Goal: Task Accomplishment & Management: Complete application form

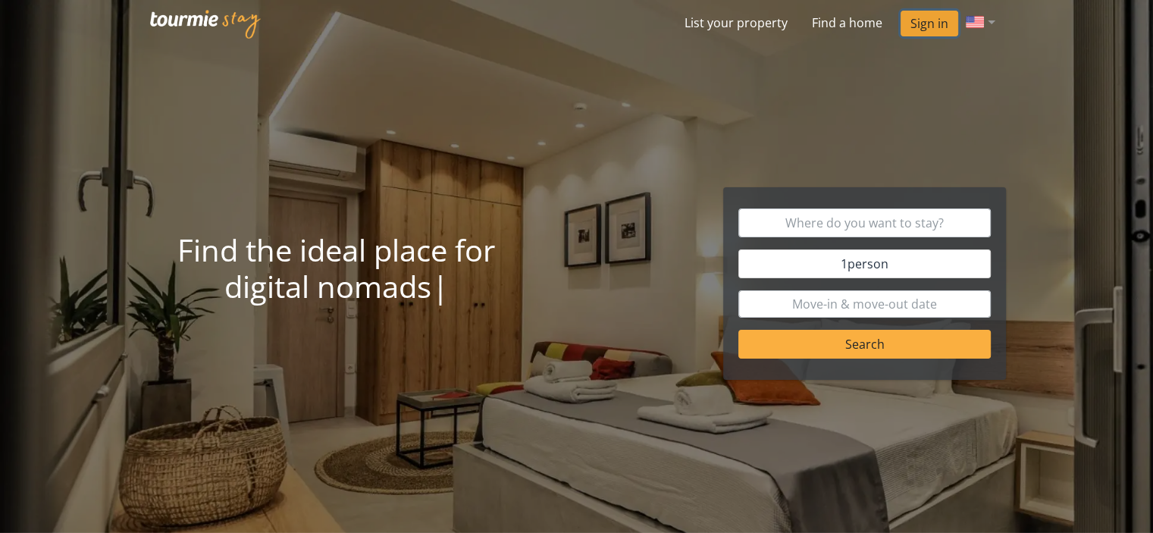
click at [919, 27] on link "Sign in" at bounding box center [930, 24] width 58 height 26
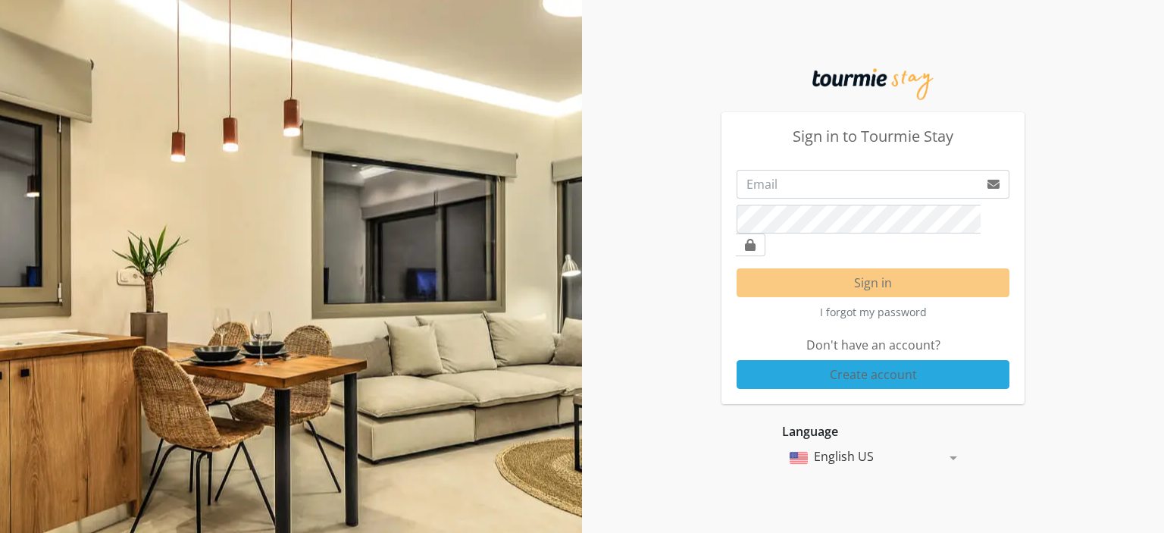
click at [1107, 172] on div "Sign in to Tourmie Stay Sign in I forgot my password Don't have an account? Cre…" at bounding box center [873, 266] width 582 height 409
click at [916, 195] on input "email" at bounding box center [858, 184] width 243 height 29
type input "[EMAIL_ADDRESS][DOMAIN_NAME]"
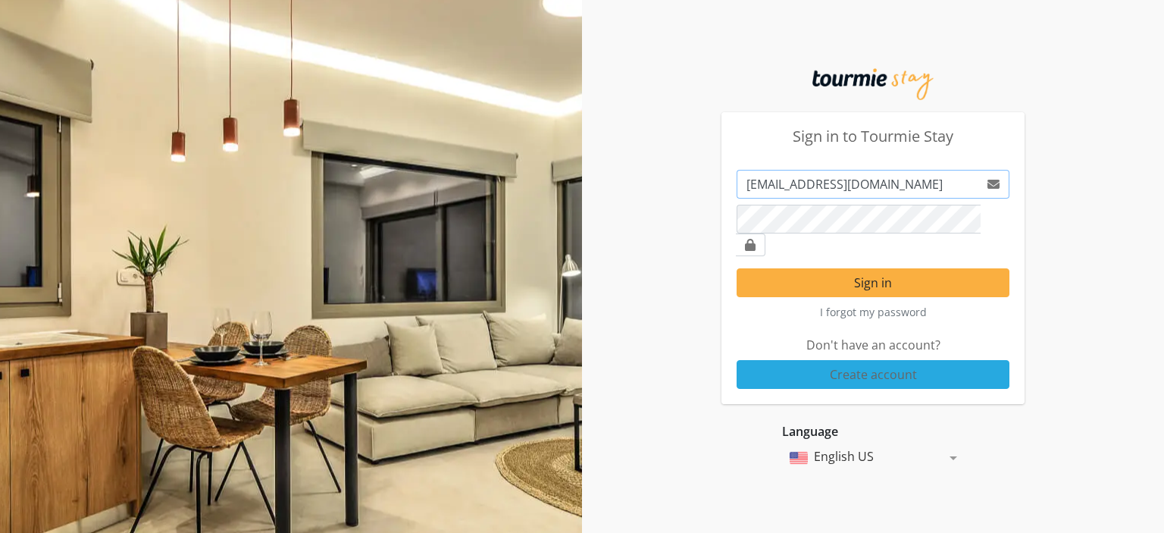
click at [819, 194] on input "[EMAIL_ADDRESS][DOMAIN_NAME]" at bounding box center [858, 184] width 243 height 29
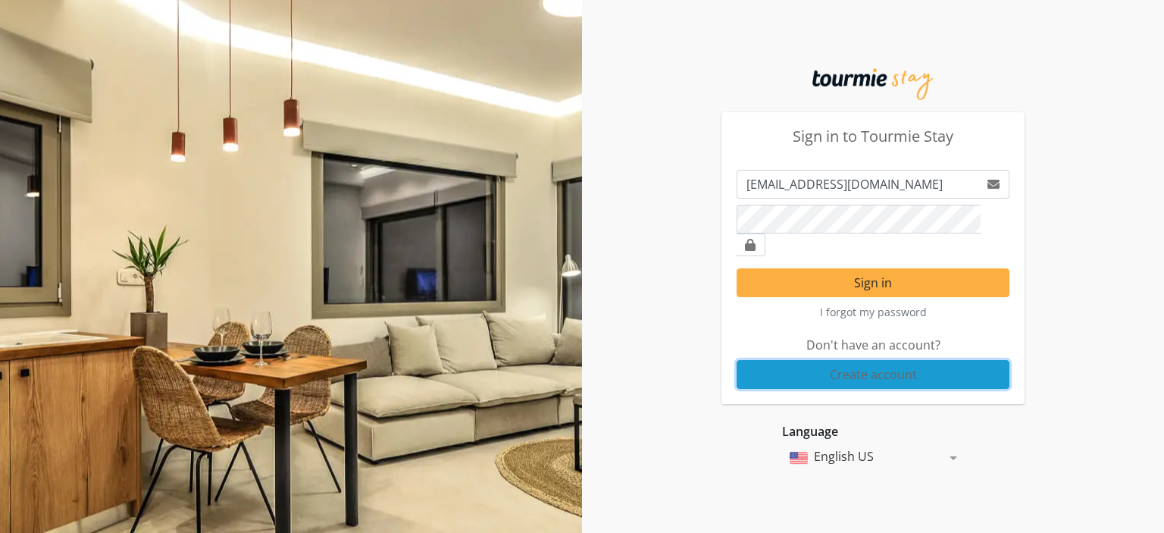
click at [872, 363] on button "Create account" at bounding box center [873, 374] width 273 height 29
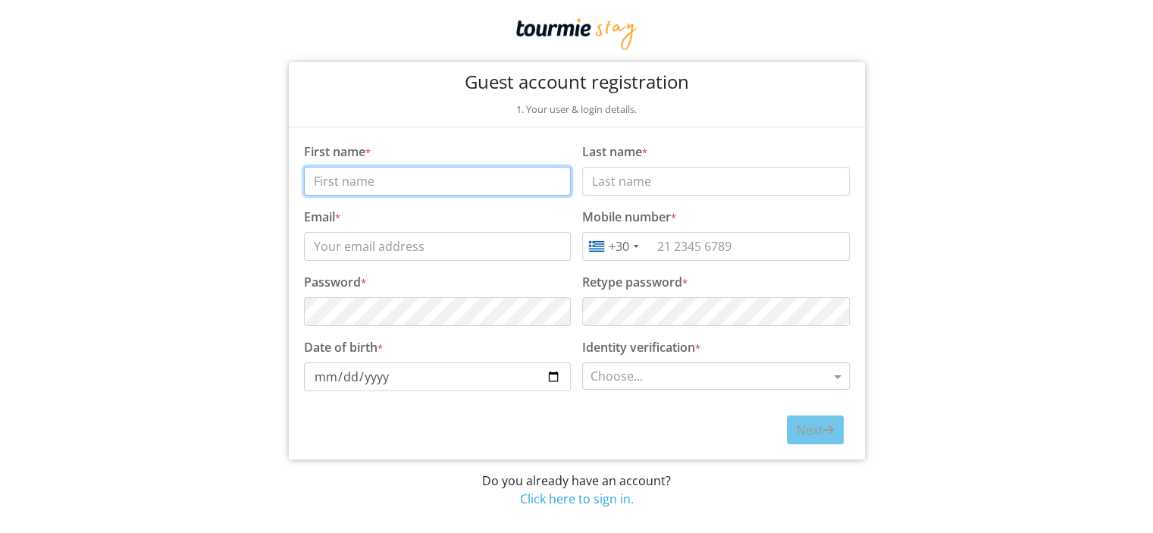
click at [449, 186] on input "First name" at bounding box center [438, 181] width 268 height 29
type input "[PERSON_NAME]"
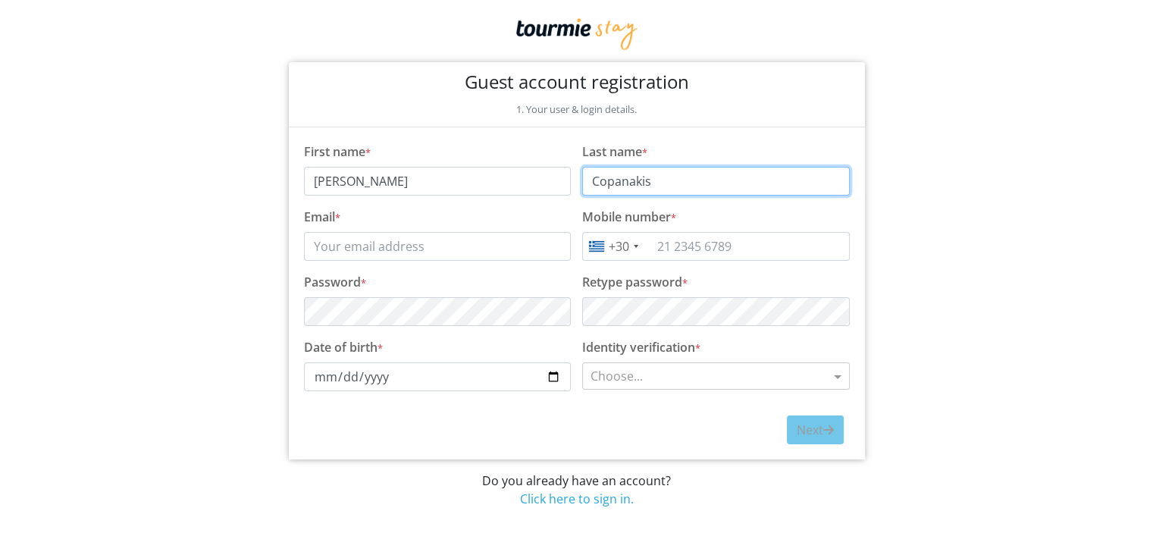
type input "Copanakis"
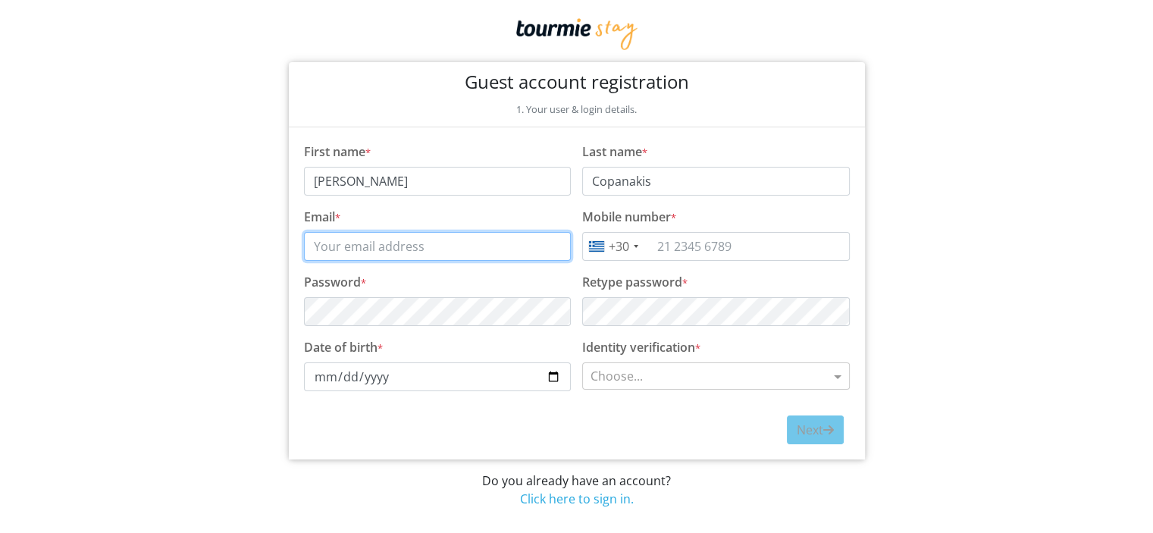
click at [402, 245] on input "Email" at bounding box center [438, 246] width 268 height 29
paste input "[EMAIL_ADDRESS][DOMAIN_NAME]"
type input "[EMAIL_ADDRESS][DOMAIN_NAME]"
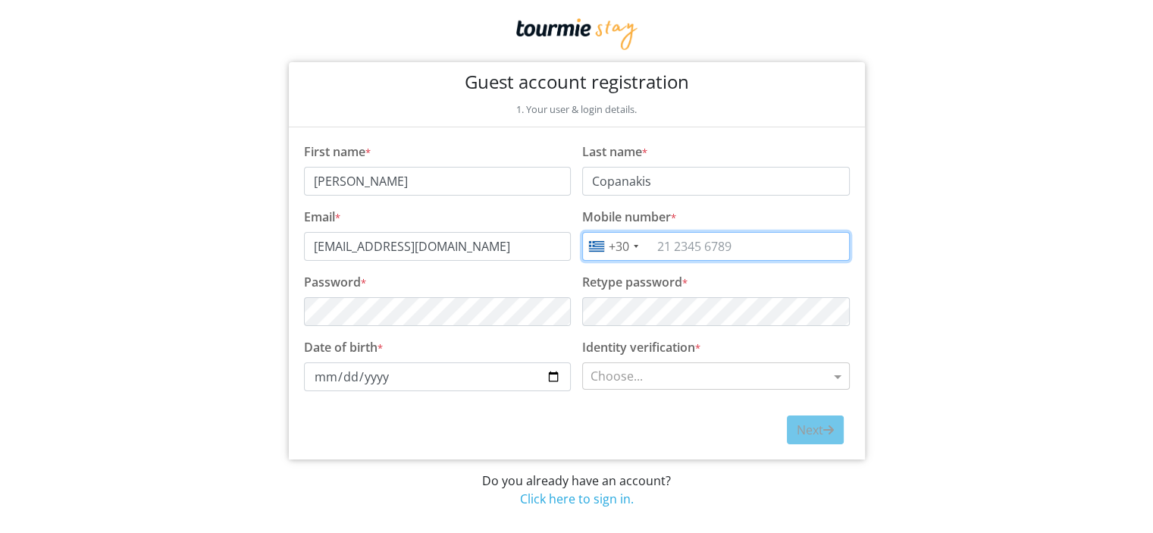
click at [700, 245] on input "tel" at bounding box center [716, 246] width 268 height 29
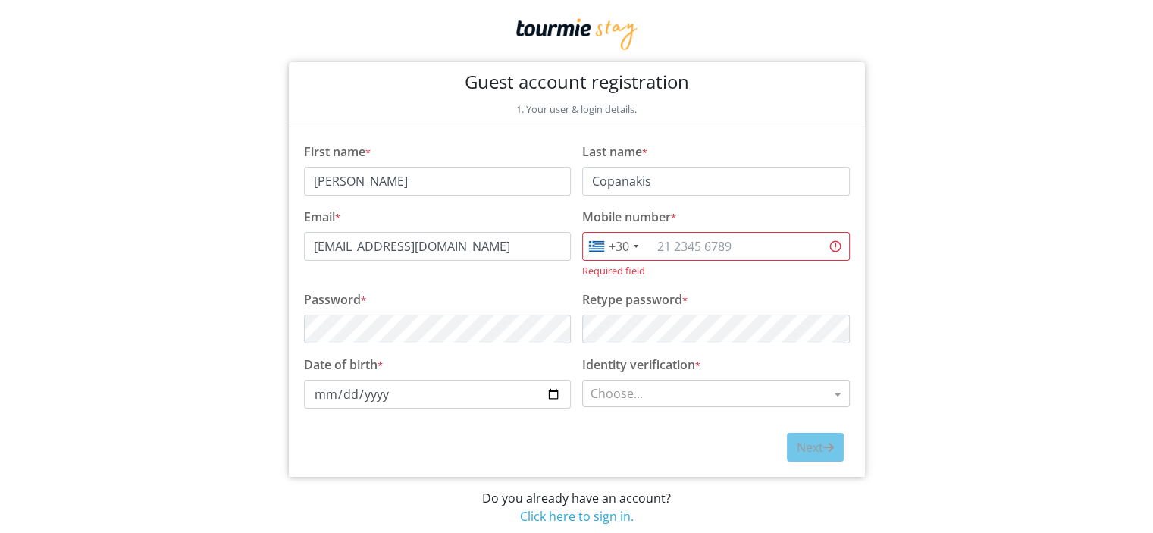
click at [694, 245] on input "tel" at bounding box center [716, 246] width 268 height 29
paste input "[PHONE_NUMBER]"
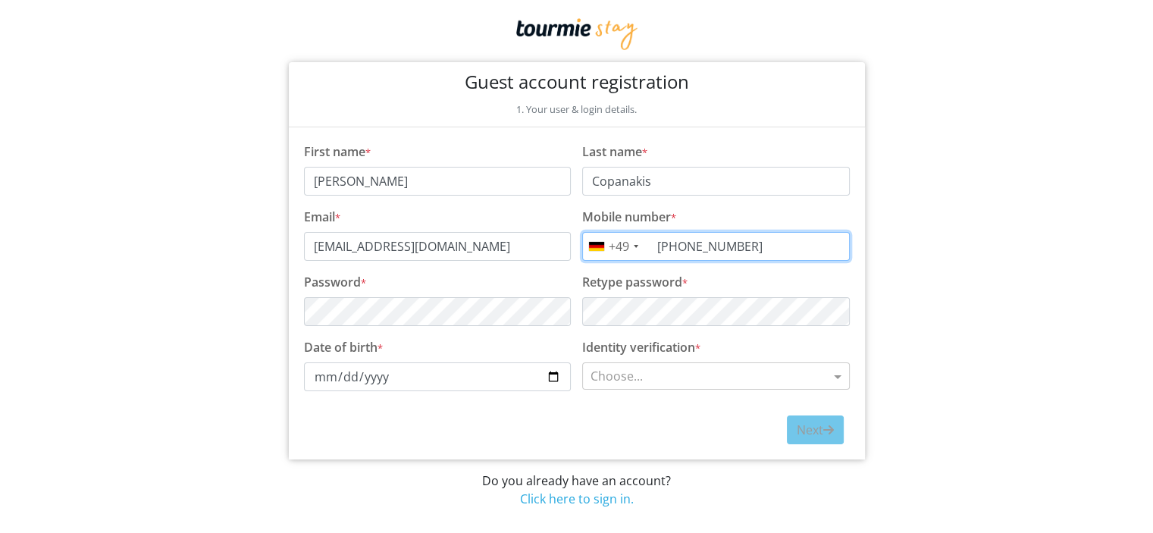
type input "[PHONE_NUMBER]"
click at [456, 422] on div "Next" at bounding box center [577, 423] width 546 height 41
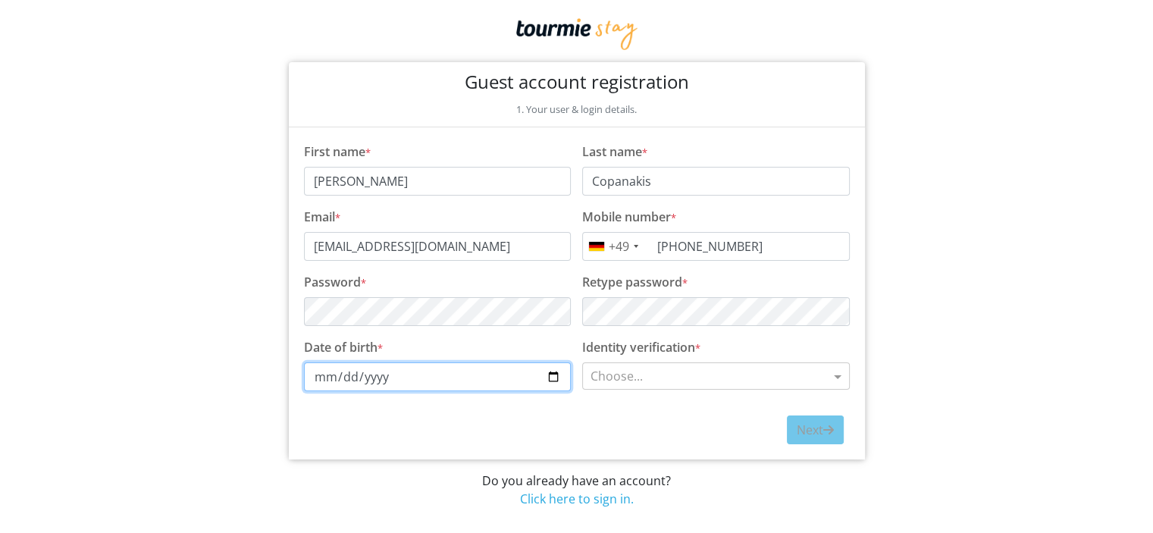
click at [321, 375] on input "Date of birth" at bounding box center [438, 376] width 268 height 29
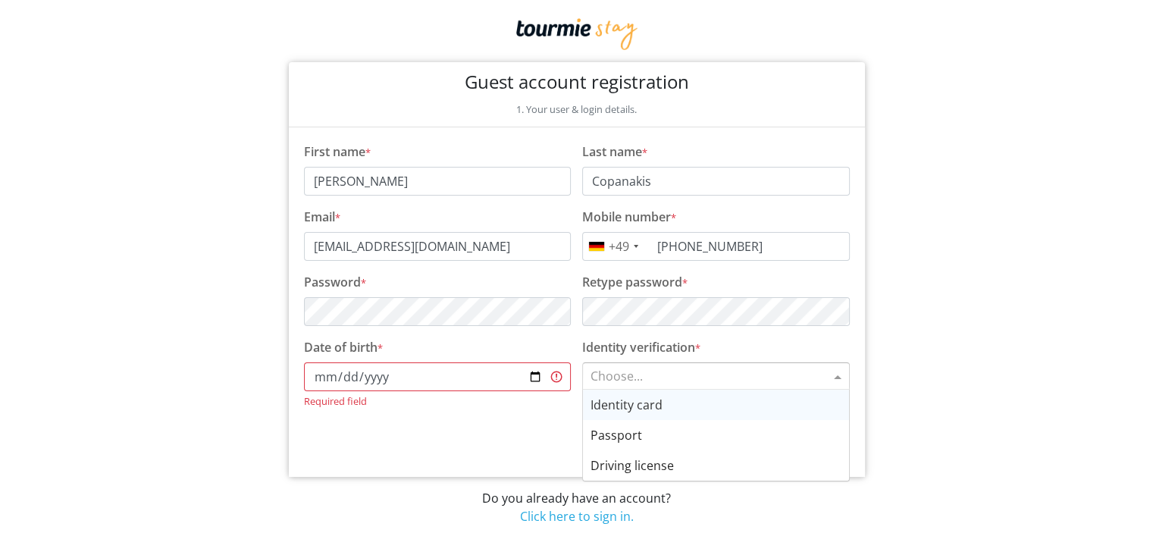
click at [606, 377] on input "text" at bounding box center [700, 376] width 221 height 18
click at [609, 437] on div "Passport" at bounding box center [715, 435] width 251 height 18
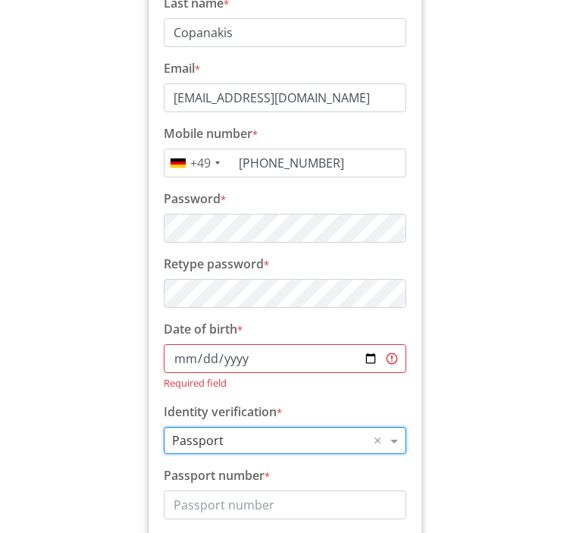
scroll to position [240, 0]
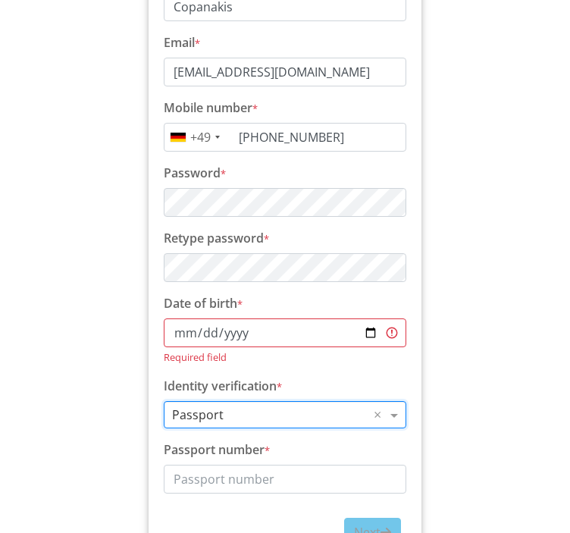
click at [183, 333] on input "Date of birth" at bounding box center [285, 332] width 243 height 29
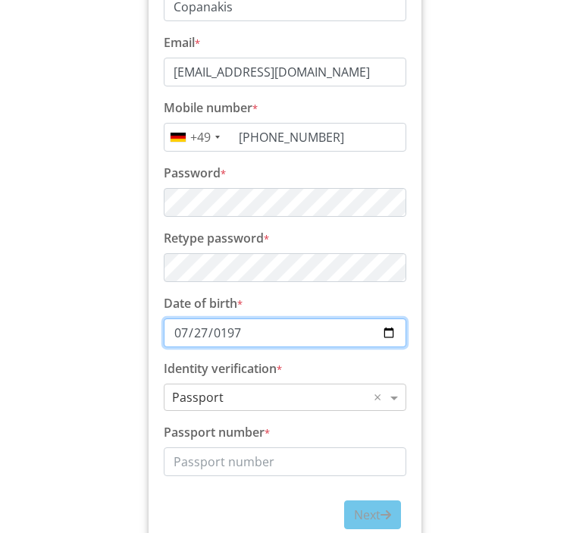
type input "[DATE]"
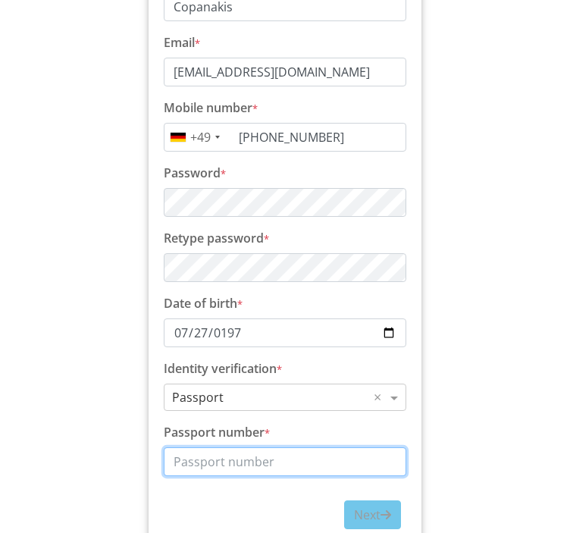
click at [233, 458] on input "Passport number" at bounding box center [285, 461] width 243 height 29
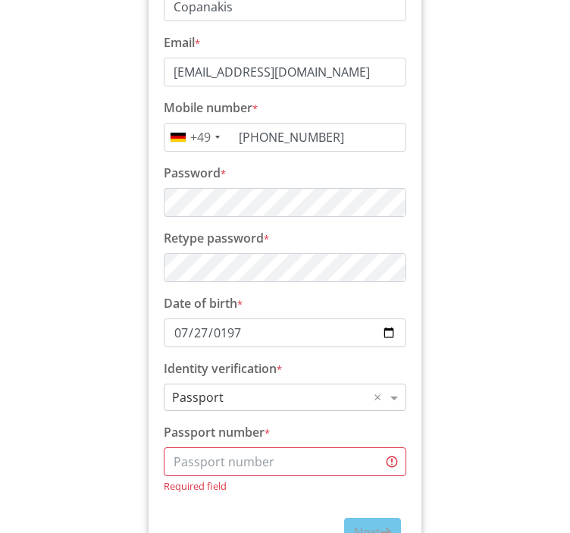
click at [204, 460] on input "Passport number" at bounding box center [285, 461] width 243 height 29
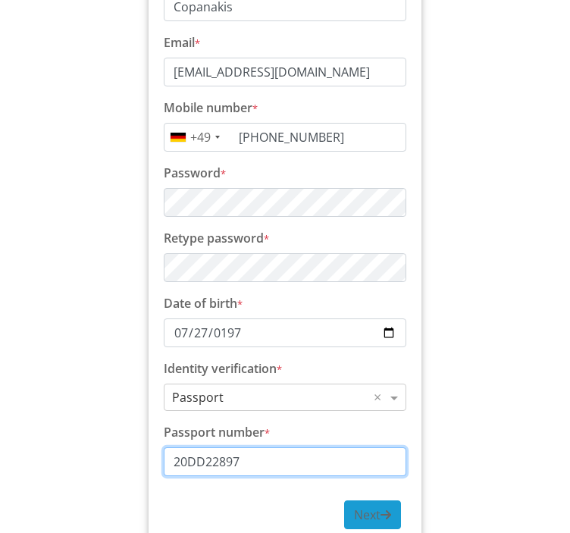
type input "20DD22897"
click at [363, 517] on span "Next" at bounding box center [372, 514] width 37 height 17
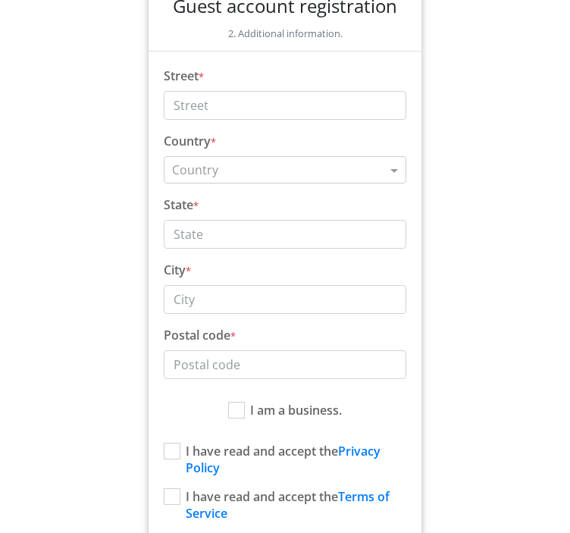
scroll to position [0, 0]
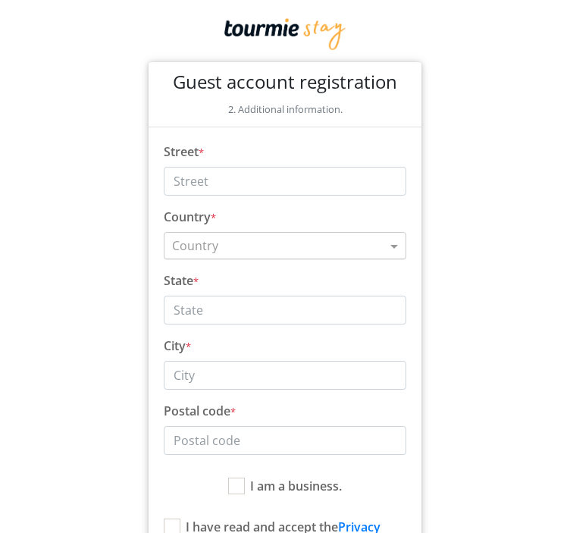
click at [303, 246] on input "text" at bounding box center [270, 246] width 196 height 18
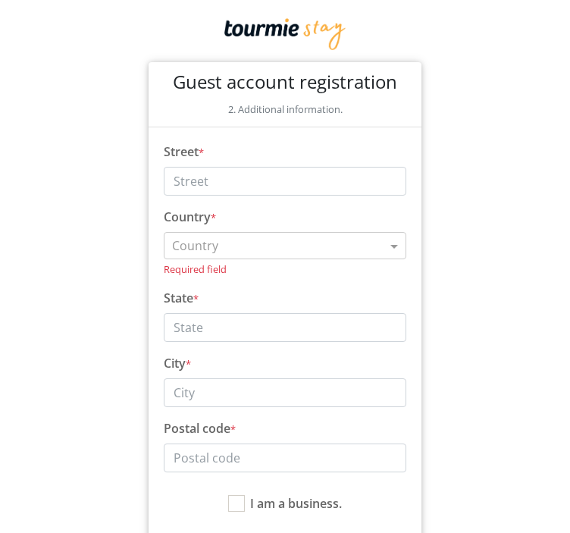
click at [470, 288] on body "Guest account registration 2. Additional information. First name * [PERSON_NAME…" at bounding box center [285, 365] width 570 height 731
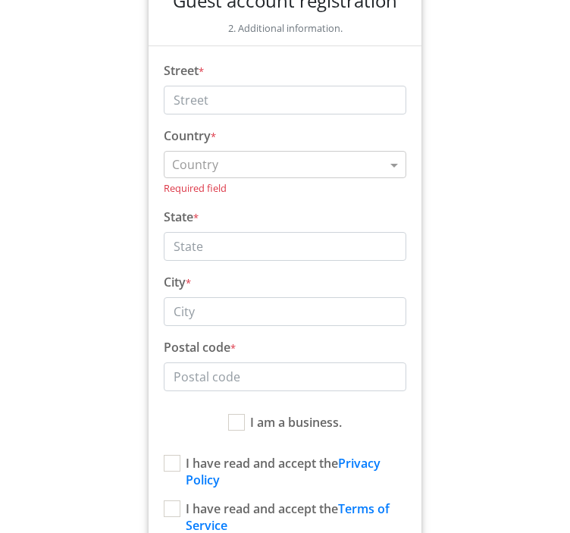
scroll to position [46, 0]
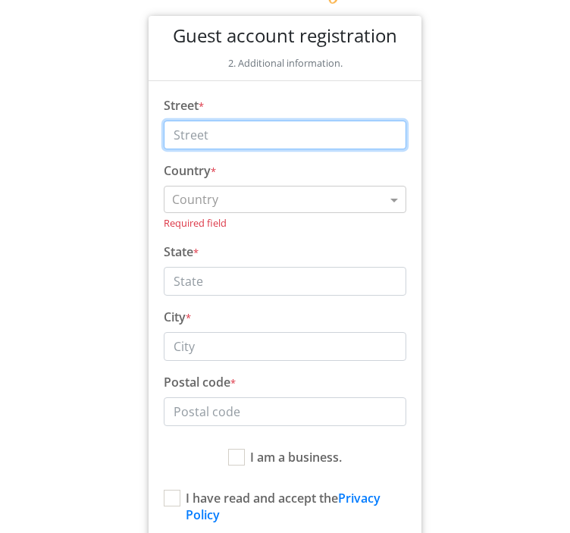
click at [240, 136] on input "Street" at bounding box center [285, 135] width 243 height 29
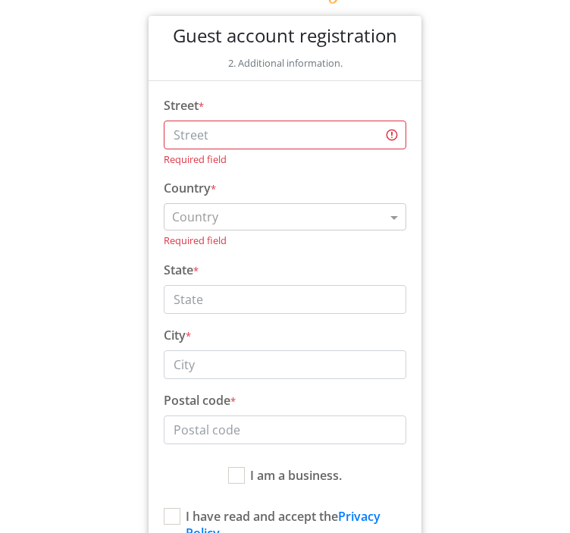
click at [459, 293] on body "Guest account registration 2. Additional information. First name * [PERSON_NAME…" at bounding box center [285, 329] width 570 height 750
click at [280, 141] on input "Street" at bounding box center [285, 135] width 243 height 29
paste input "Archbishop [PERSON_NAME] 3-7"
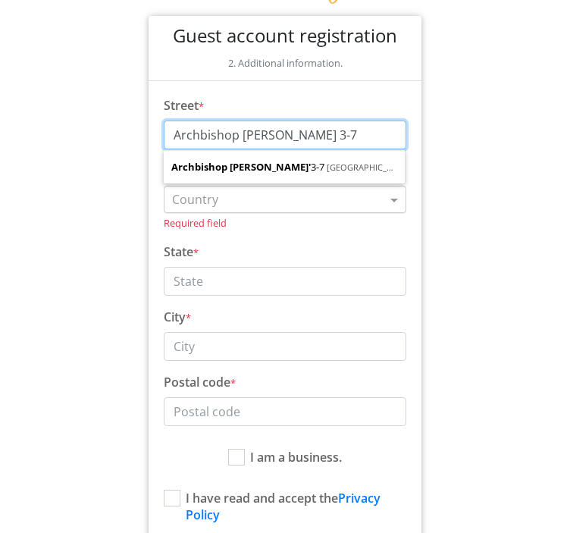
type input "Archbishop [PERSON_NAME] 3-7"
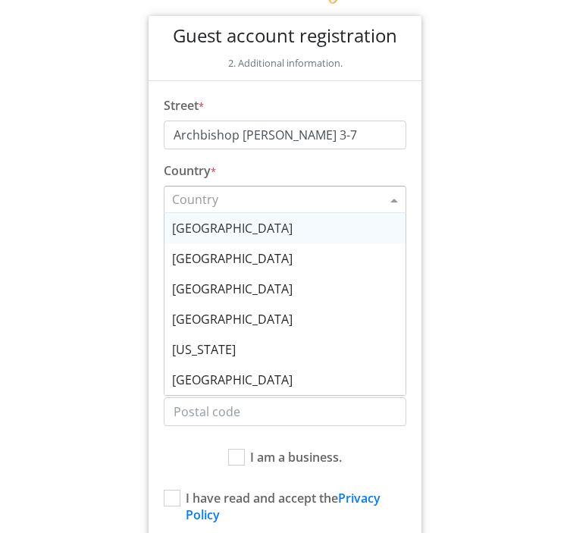
click at [327, 196] on input "text" at bounding box center [270, 199] width 196 height 18
type input "c"
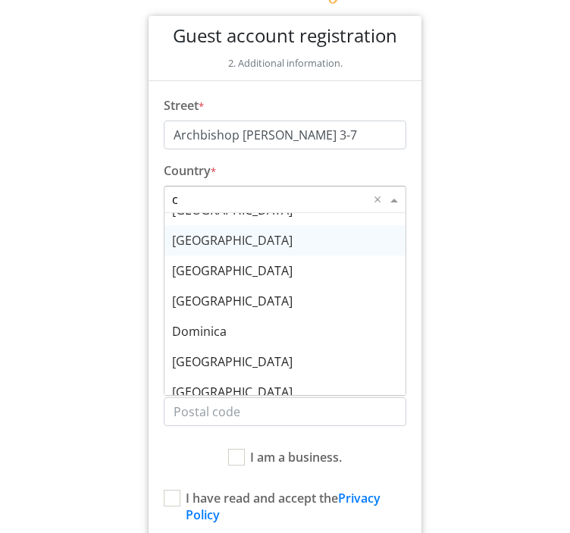
scroll to position [682, 0]
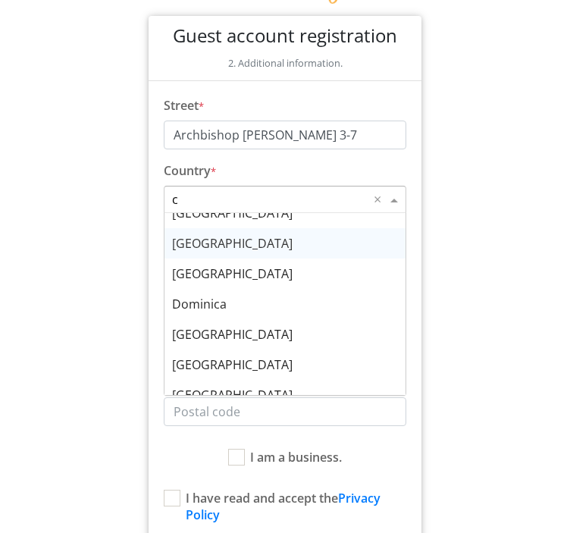
click at [209, 246] on span "[GEOGRAPHIC_DATA]" at bounding box center [232, 243] width 121 height 17
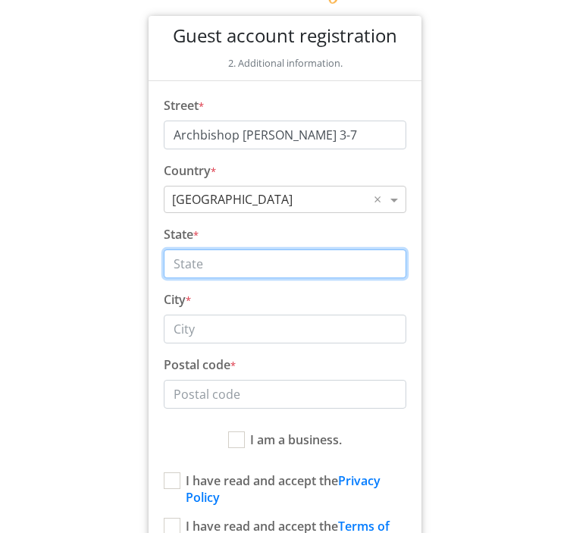
click at [237, 263] on input "State" at bounding box center [285, 263] width 243 height 29
type input "Larnaca"
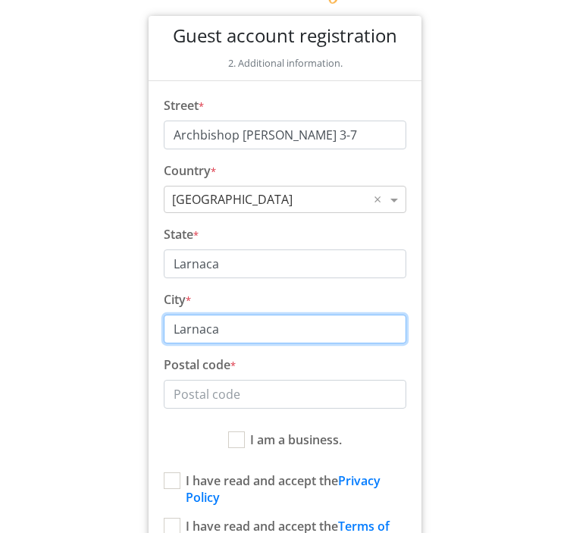
type input "Larnaca"
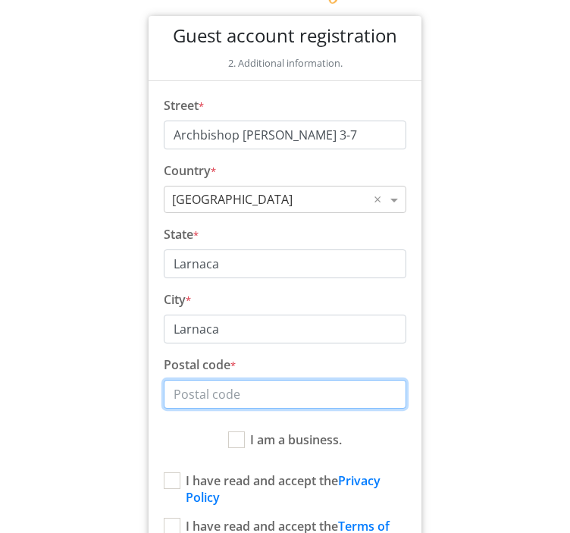
click at [349, 397] on input "Postal code" at bounding box center [285, 394] width 243 height 29
paste input "6017"
type input "6017"
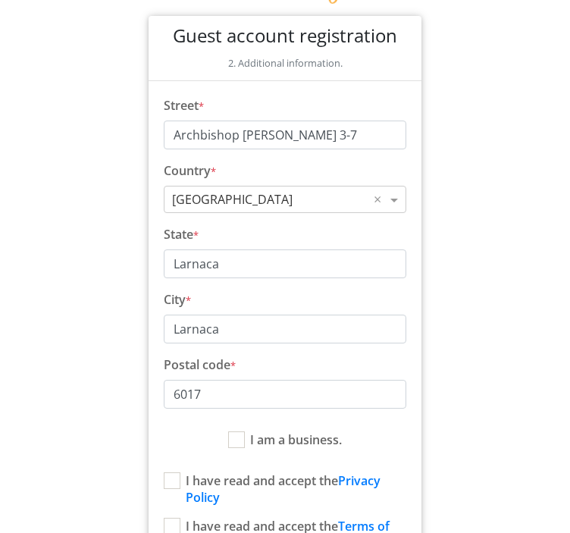
click at [477, 353] on body "Guest account registration 2. Additional information. First name * [PERSON_NAME…" at bounding box center [285, 311] width 570 height 714
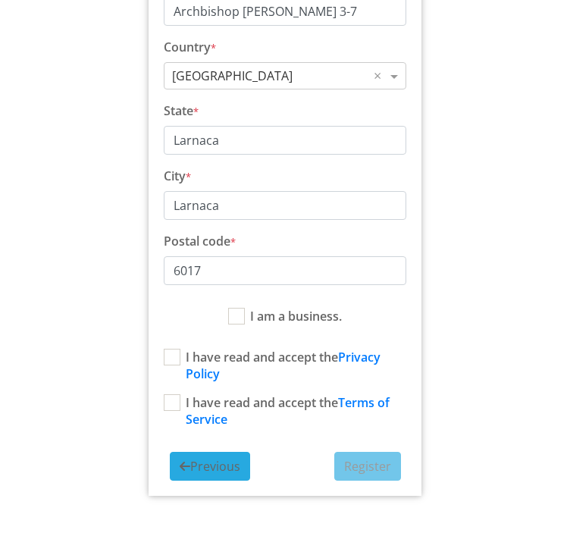
scroll to position [180, 0]
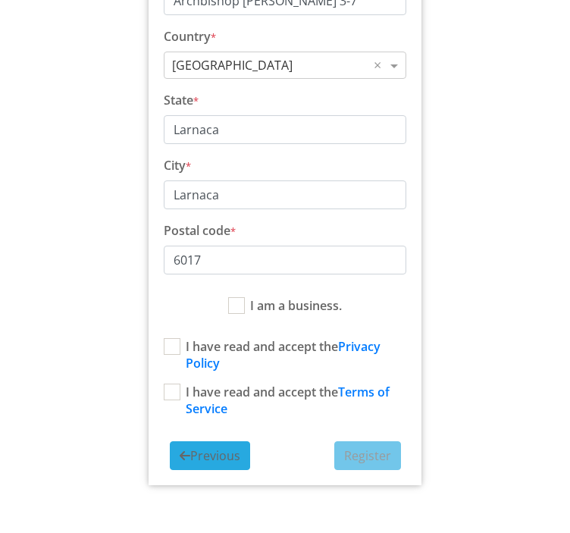
click at [237, 305] on label "I am a business." at bounding box center [285, 305] width 114 height 17
click at [237, 305] on input "I am a business." at bounding box center [233, 302] width 10 height 10
checkbox input "true"
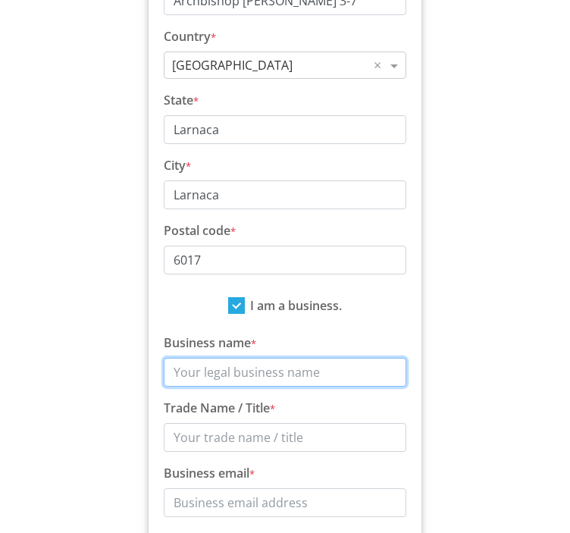
click at [205, 373] on input "Business name" at bounding box center [285, 372] width 243 height 29
paste input "SHL Skynet Holdings Ltd."
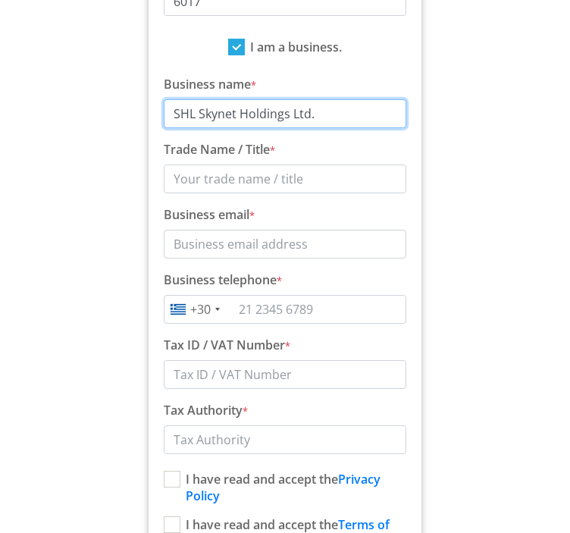
scroll to position [455, 0]
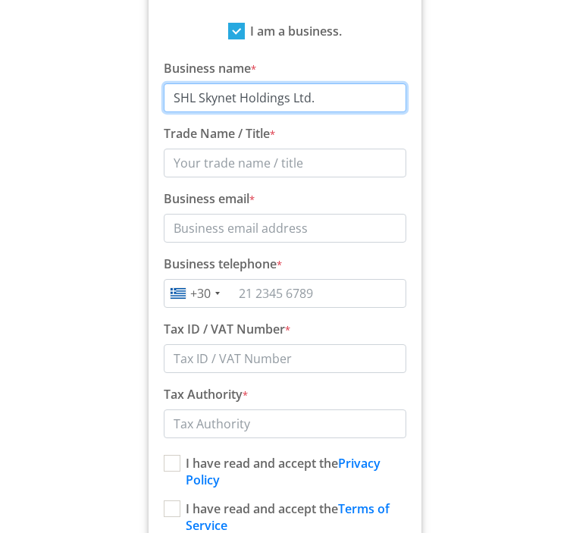
type input "SHL Skynet Holdings Ltd."
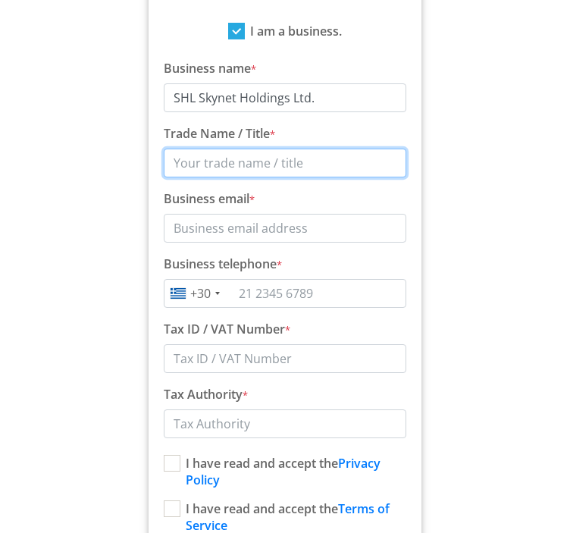
click at [230, 168] on input "Trade Name / Title" at bounding box center [285, 163] width 243 height 29
type input "Holidayzer"
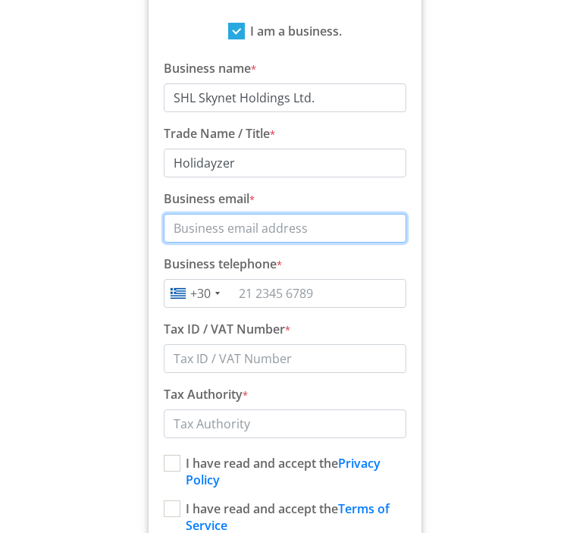
click at [230, 230] on input "Business email" at bounding box center [285, 228] width 243 height 29
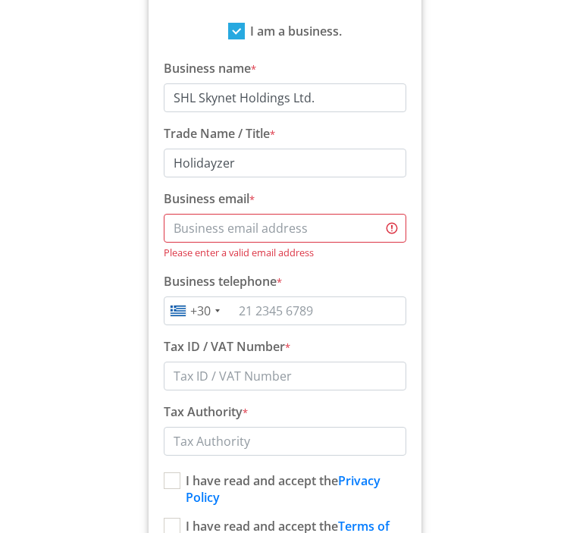
click at [274, 227] on input "Business email" at bounding box center [285, 228] width 243 height 29
paste input "[EMAIL_ADDRESS][DOMAIN_NAME]"
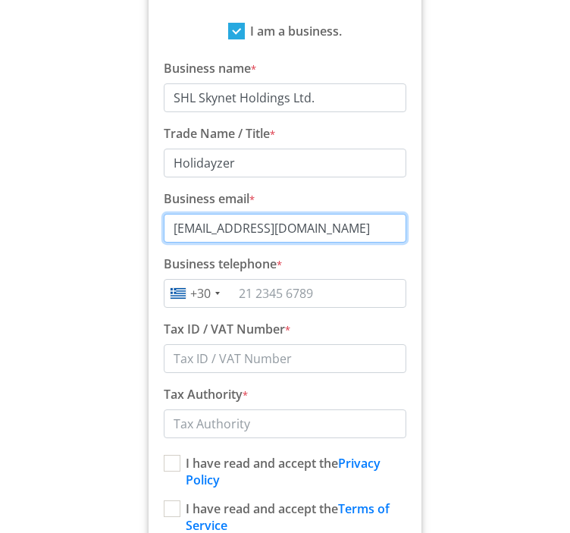
type input "[EMAIL_ADDRESS][DOMAIN_NAME]"
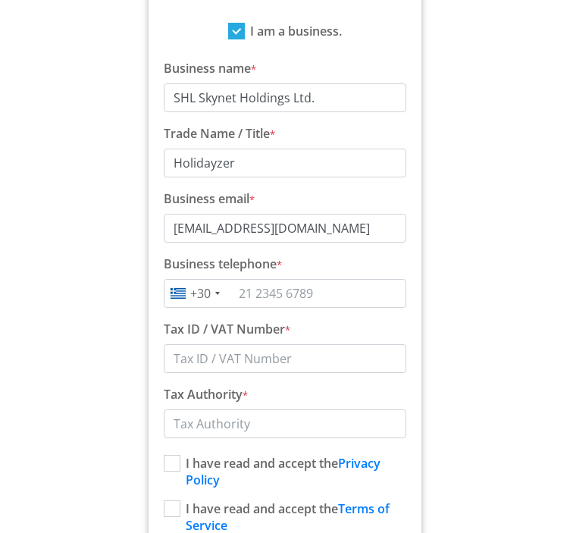
click at [95, 263] on body "Guest account registration 2. Additional information. First name * [PERSON_NAME…" at bounding box center [285, 97] width 570 height 1105
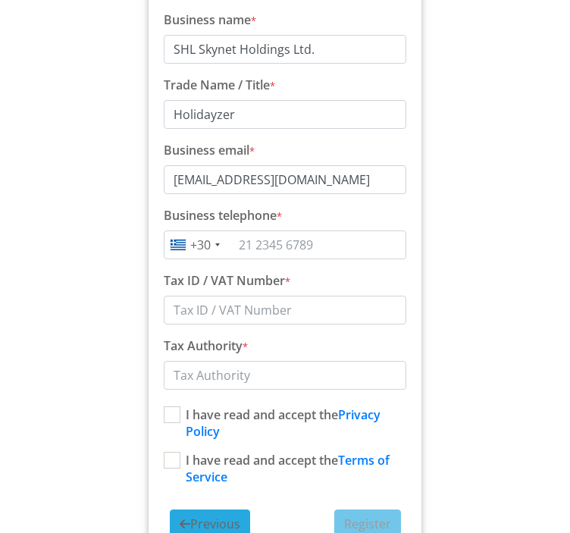
scroll to position [531, 0]
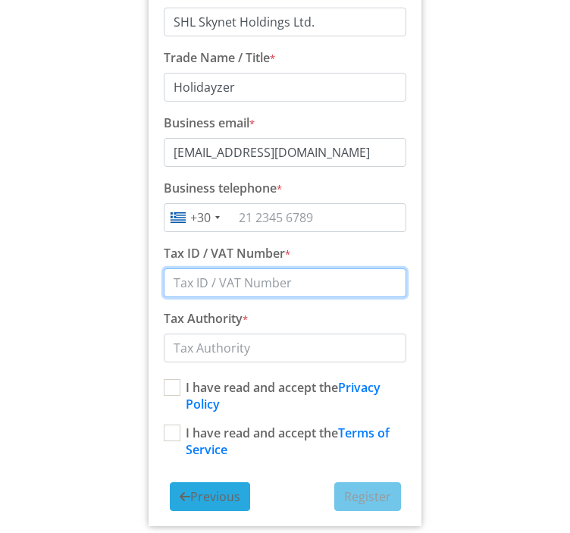
click at [268, 284] on input "Tax ID / VAT Number" at bounding box center [285, 282] width 243 height 29
paste input "CY10350541C"
type input "CY10350541C"
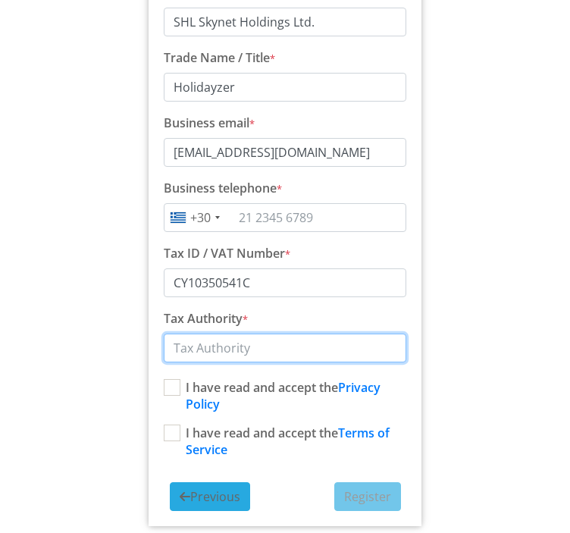
click at [246, 351] on input "Tax Authority" at bounding box center [285, 348] width 243 height 29
paste input "CY10350541C"
type input "CY10350541C"
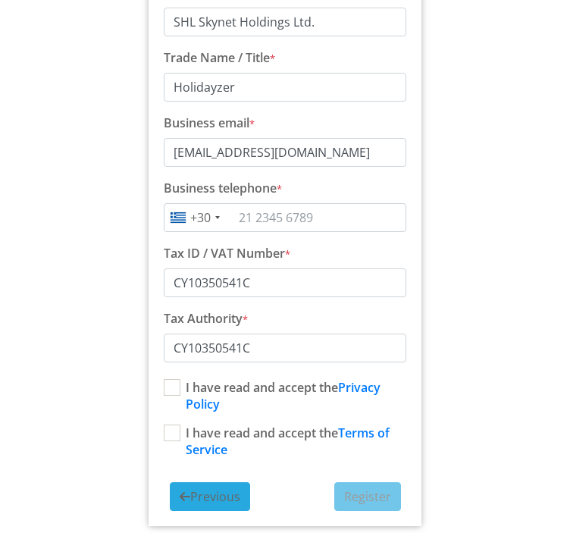
click at [470, 327] on body "Guest account registration 2. Additional information. First name * [PERSON_NAME…" at bounding box center [285, 21] width 570 height 1105
click at [176, 390] on label "I have read and accept the Privacy Policy" at bounding box center [285, 395] width 243 height 33
click at [174, 389] on input "I have read and accept the Privacy Policy" at bounding box center [169, 384] width 10 height 10
checkbox input "true"
click at [169, 433] on label "I have read and accept the Terms of Service" at bounding box center [285, 440] width 243 height 33
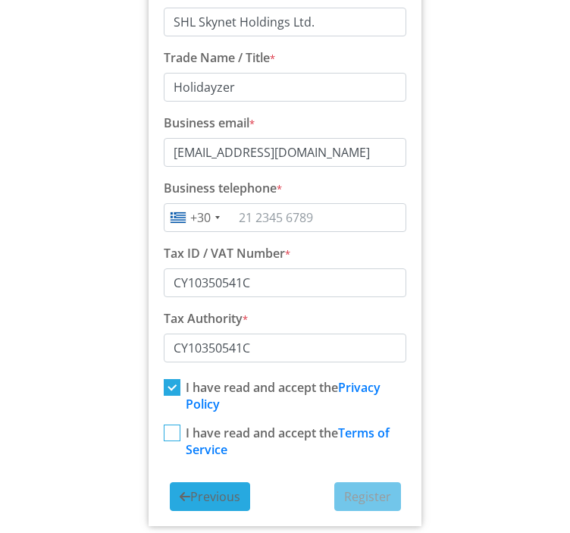
click at [169, 433] on input "I have read and accept the Terms of Service" at bounding box center [169, 429] width 10 height 10
checkbox input "true"
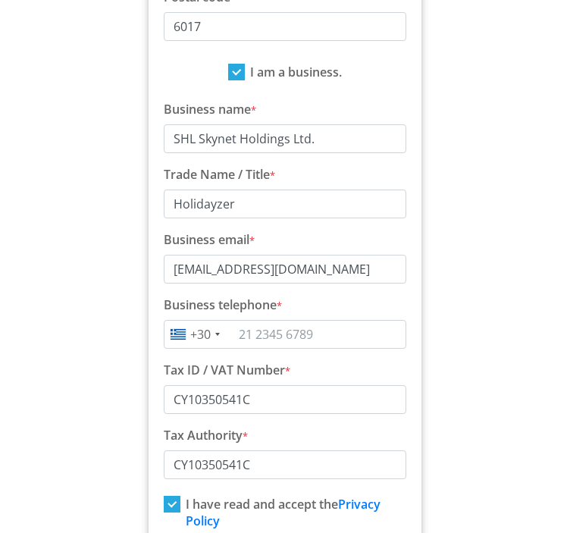
scroll to position [379, 0]
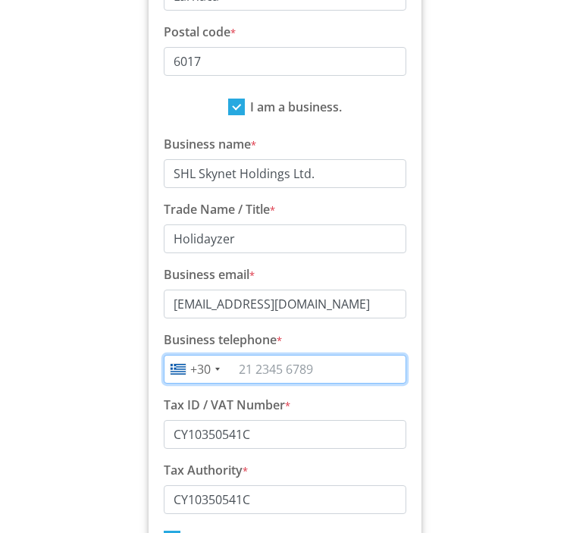
click at [270, 366] on input "tel" at bounding box center [285, 369] width 243 height 29
paste input "[PHONE_NUMBER]"
type input "[PHONE_NUMBER]"
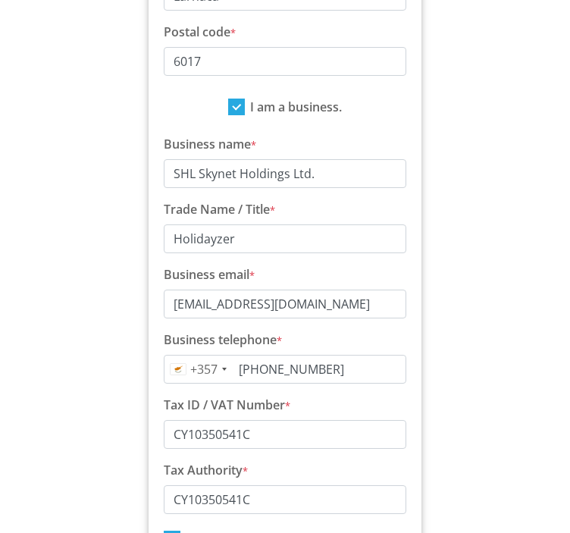
click at [458, 358] on body "Guest account registration 2. Additional information. First name * [PERSON_NAME…" at bounding box center [285, 173] width 570 height 1105
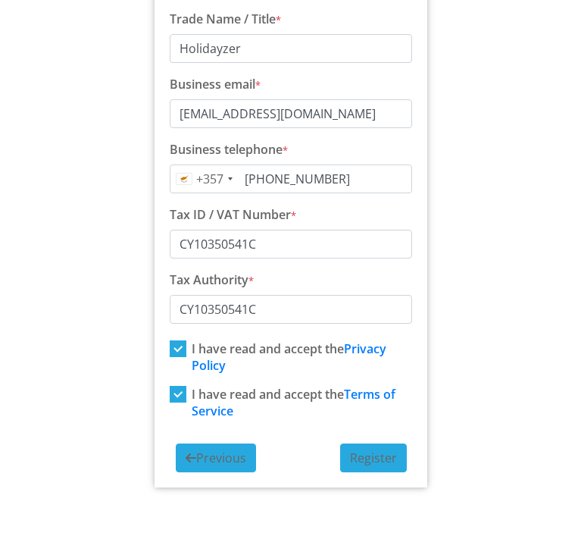
scroll to position [572, 0]
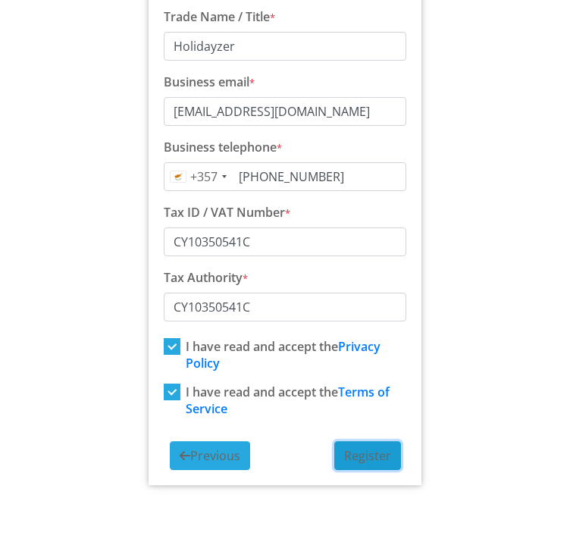
click at [375, 459] on span "Register" at bounding box center [367, 455] width 47 height 17
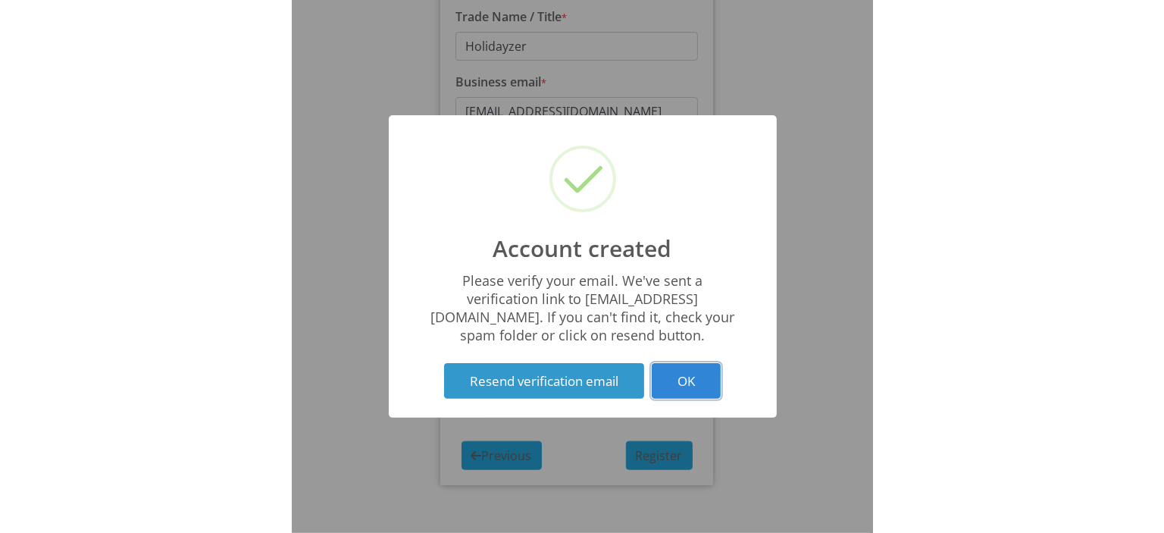
scroll to position [167, 0]
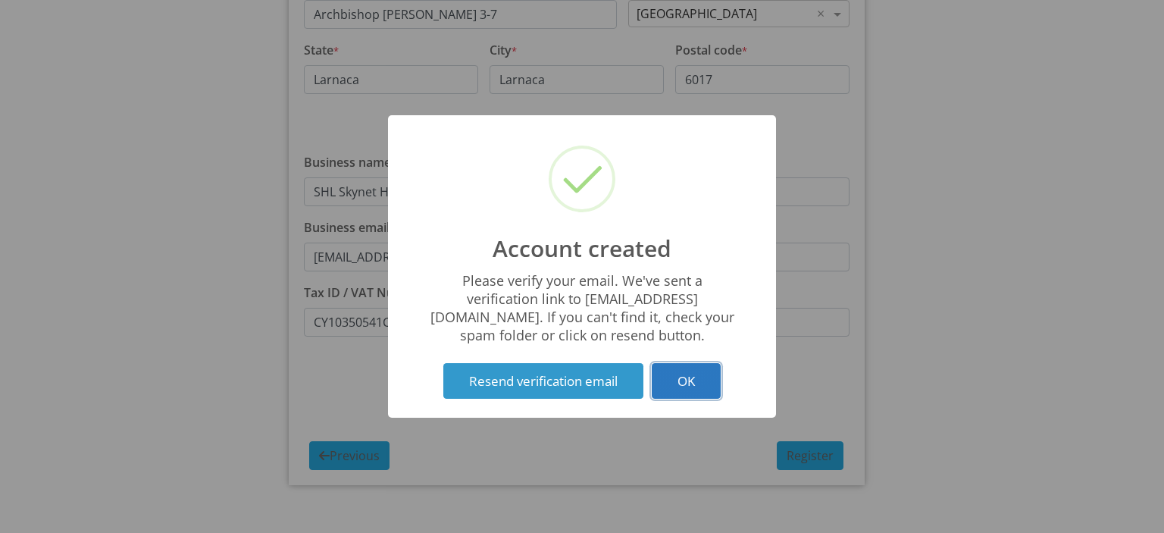
click at [689, 386] on button "OK" at bounding box center [686, 381] width 69 height 36
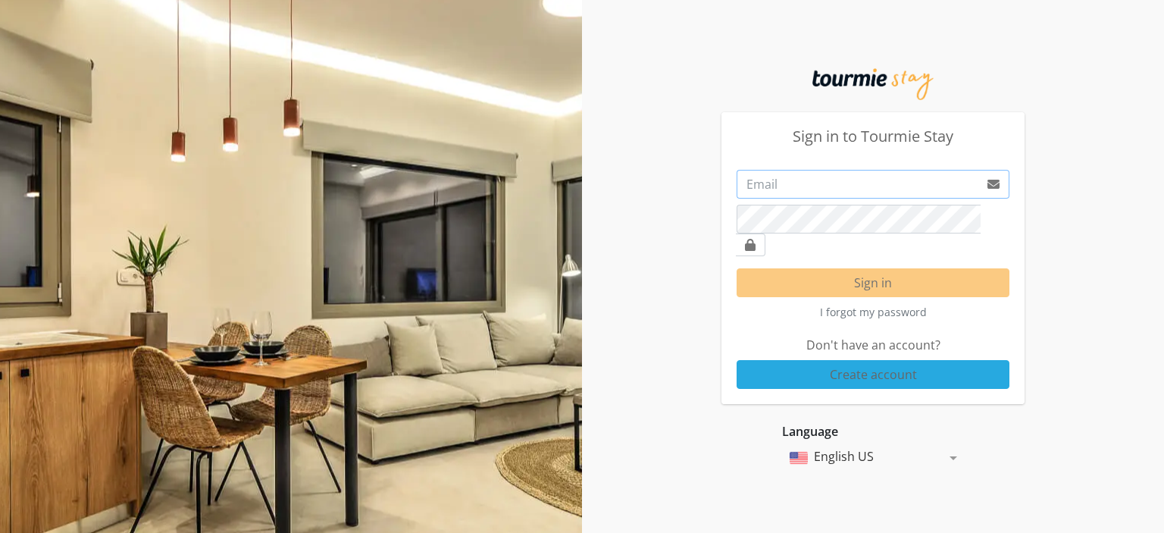
click at [811, 195] on input "email" at bounding box center [858, 184] width 243 height 29
type input "[EMAIL_ADDRESS][DOMAIN_NAME]"
